Goal: Find specific page/section: Find specific page/section

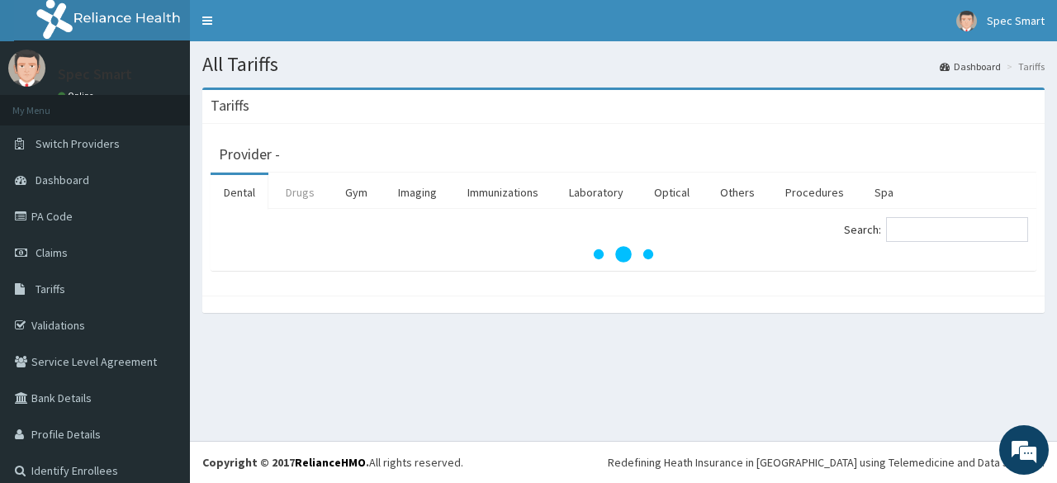
click at [304, 197] on link "Drugs" at bounding box center [299, 192] width 55 height 35
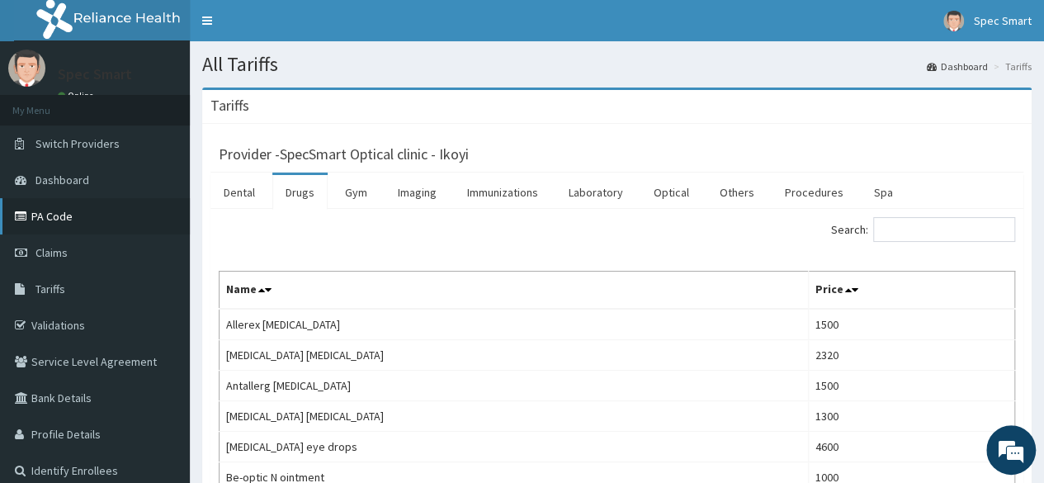
click at [116, 225] on link "PA Code" at bounding box center [95, 216] width 190 height 36
